Goal: Find contact information: Find contact information

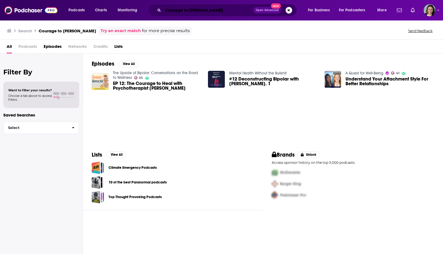
click at [216, 6] on input "Courage to [PERSON_NAME]" at bounding box center [208, 10] width 90 height 9
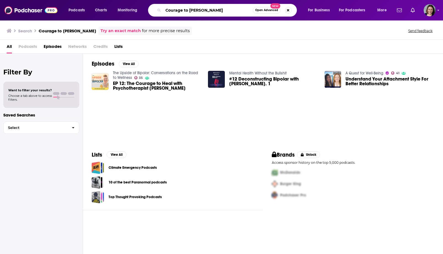
click at [216, 9] on input "Courage to [PERSON_NAME]" at bounding box center [208, 10] width 90 height 9
paste input "Agri-Pulse Open Mic Interview"
type input "Agri-Pulse Open Mic Interview"
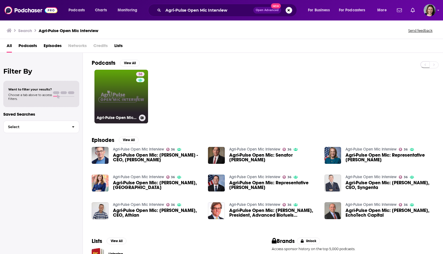
click at [122, 97] on link "36 Agri-Pulse Open Mic Interview" at bounding box center [121, 97] width 54 height 54
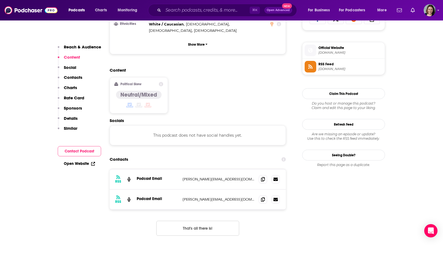
scroll to position [383, 0]
drag, startPoint x: 178, startPoint y: 158, endPoint x: 222, endPoint y: 157, distance: 44.8
click at [0, 0] on div "Podcast Email [PERSON_NAME][EMAIL_ADDRESS][DOMAIN_NAME] [PERSON_NAME][EMAIL_ADD…" at bounding box center [0, 0] width 0 height 0
copy div "[PERSON_NAME][EMAIL_ADDRESS][DOMAIN_NAME]"
click at [222, 176] on p "[PERSON_NAME][EMAIL_ADDRESS][DOMAIN_NAME]" at bounding box center [219, 178] width 72 height 5
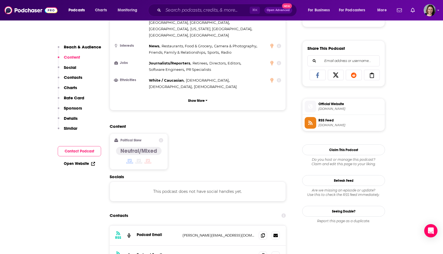
scroll to position [330, 0]
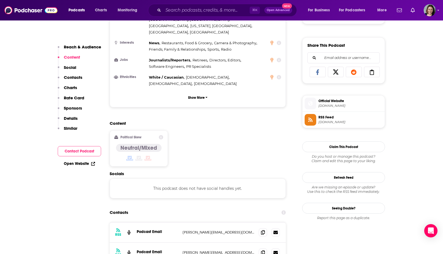
click at [207, 15] on div "⌘ K Open Advanced New" at bounding box center [222, 10] width 149 height 13
click at [207, 13] on input "Search podcasts, credits, & more..." at bounding box center [206, 10] width 86 height 9
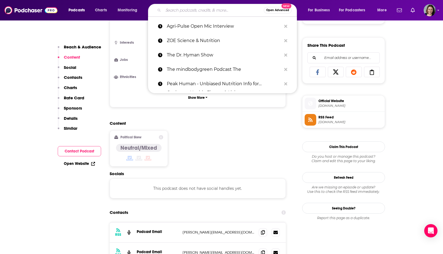
paste input "Dirt On Our Boots"
type input "Dirt On Our Boots"
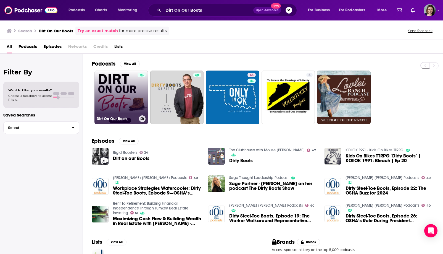
click at [125, 100] on link "Dirt On Our Boots" at bounding box center [121, 97] width 54 height 54
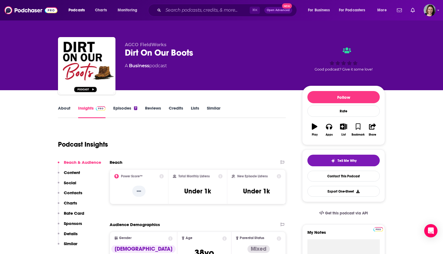
click at [131, 44] on span "AGCO FieldWorks" at bounding box center [146, 44] width 42 height 5
drag, startPoint x: 131, startPoint y: 44, endPoint x: 167, endPoint y: 44, distance: 36.5
click at [167, 44] on p "AGCO FieldWorks" at bounding box center [209, 44] width 169 height 5
copy p "AGCO FieldWorks"
click at [167, 44] on p "AGCO FieldWorks" at bounding box center [209, 44] width 169 height 5
